Goal: Information Seeking & Learning: Learn about a topic

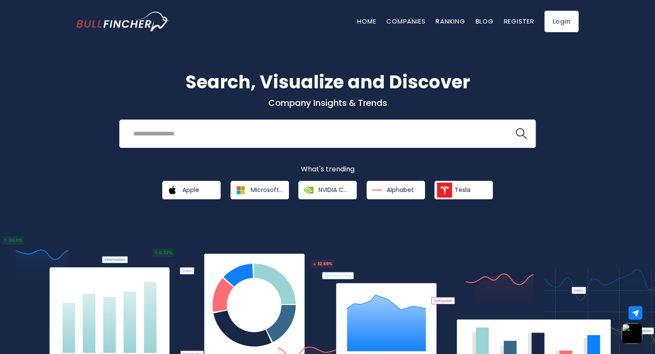
click at [493, 211] on div "Search, Visualize and Discover Company Insights & Trends Recent searches Trendi…" at bounding box center [327, 203] width 655 height 347
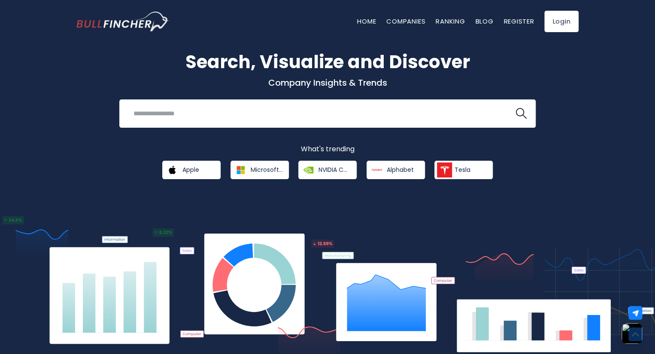
scroll to position [20, 0]
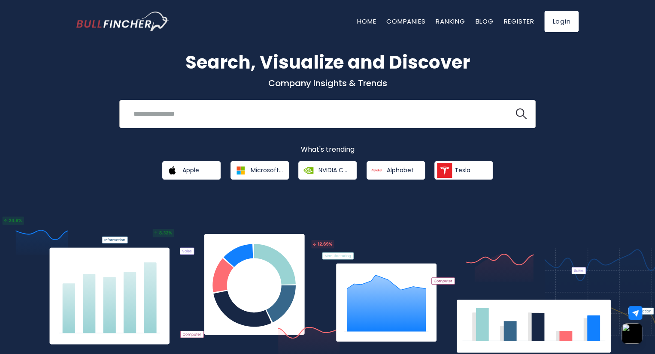
click at [241, 118] on input "search" at bounding box center [316, 114] width 377 height 16
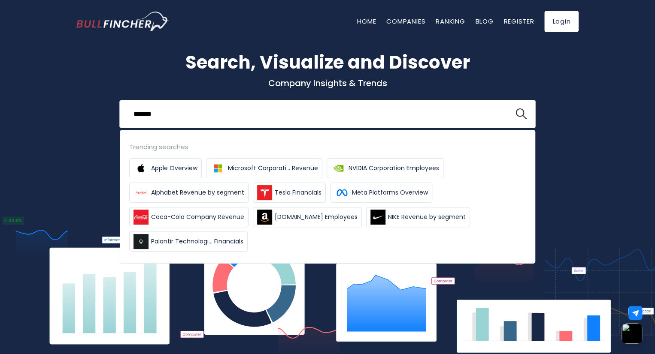
type input "*******"
click at [515, 109] on button at bounding box center [520, 114] width 11 height 11
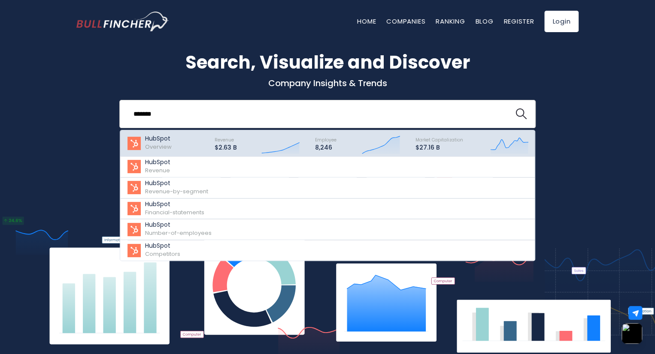
click at [299, 136] on icon "Created with Highcharts 12.1.2" at bounding box center [280, 143] width 38 height 21
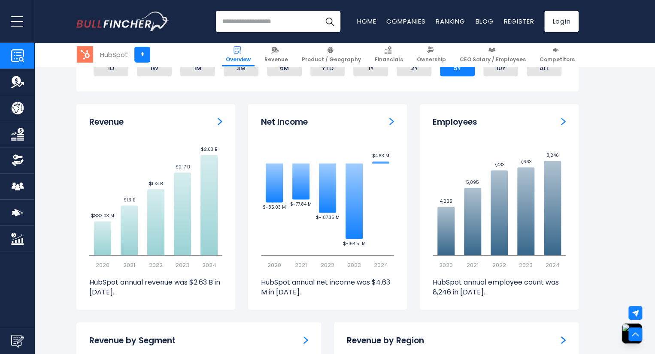
scroll to position [527, 0]
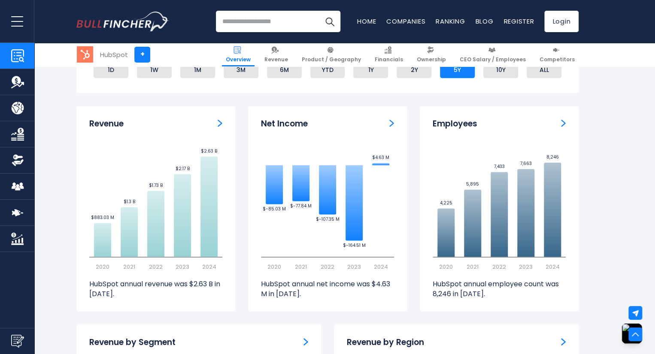
click at [367, 133] on div "Net Income Created with Highcharts 12.1.2 $-85.03 M ​ $-85.03 M $-77.84 M ​ $-7…" at bounding box center [327, 209] width 159 height 206
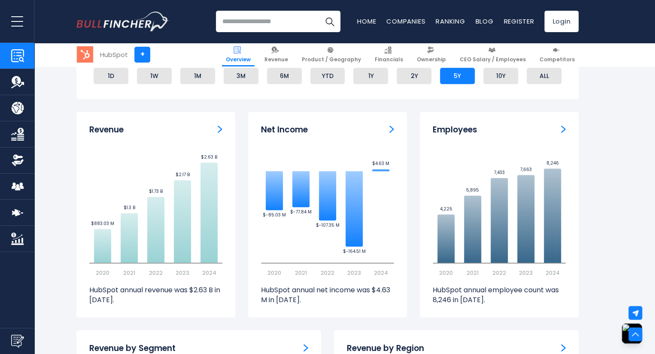
scroll to position [518, 0]
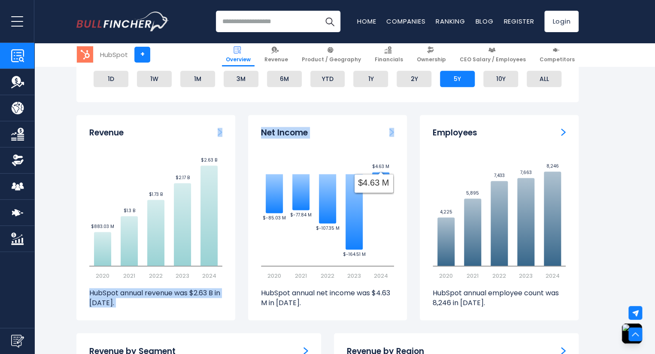
drag, startPoint x: 124, startPoint y: 115, endPoint x: 389, endPoint y: 172, distance: 270.7
click at [389, 172] on div "Revenue Created with Highcharts 12.1.2 $883.03 M ​ $883.03 M $1.3 B ​ $1.3 B $1…" at bounding box center [327, 224] width 515 height 218
click at [540, 220] on icon "Created with Highcharts 12.1.2 4,225 ​ 4,225 5,895 ​ 5,895 7,433 ​ 7,433 7,663 …" at bounding box center [499, 215] width 133 height 129
